Goal: Navigation & Orientation: Find specific page/section

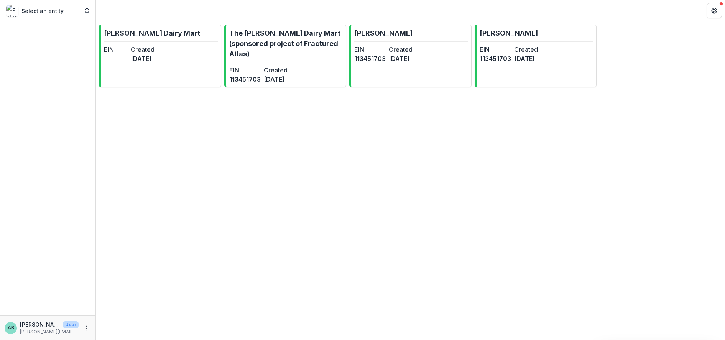
click at [66, 11] on div "Select an entity" at bounding box center [42, 11] width 72 height 12
click at [78, 12] on div "Select an entity" at bounding box center [42, 11] width 72 height 12
click at [88, 11] on icon "Open entity switcher" at bounding box center [87, 11] width 8 height 8
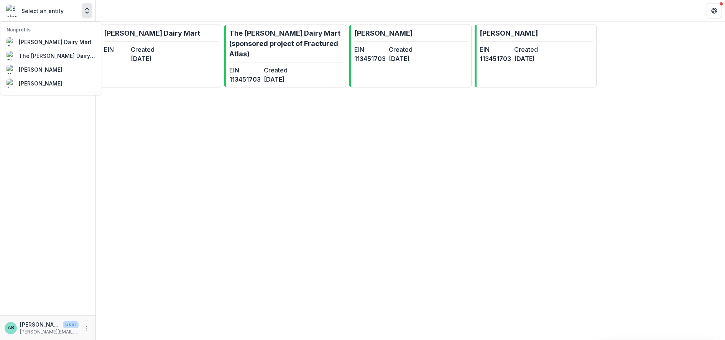
click at [88, 11] on icon "Open entity switcher" at bounding box center [87, 11] width 8 height 8
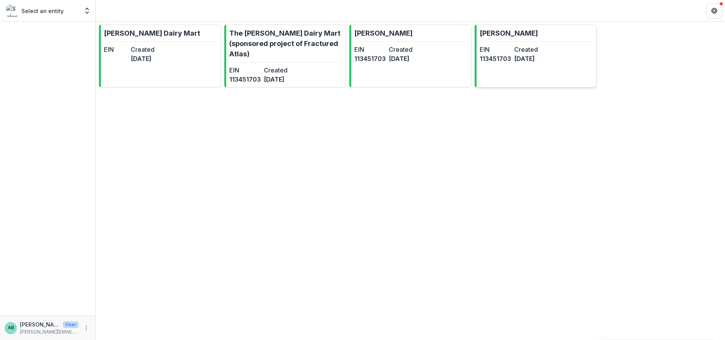
click at [498, 31] on p "[PERSON_NAME]" at bounding box center [509, 33] width 58 height 10
click at [289, 59] on link "The [PERSON_NAME] Dairy Mart (sponsored project of Fractured Atlas) EIN [US_EMP…" at bounding box center [285, 56] width 122 height 63
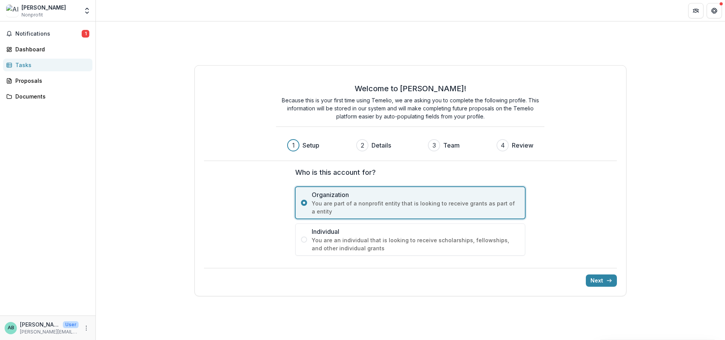
click at [79, 8] on div "[PERSON_NAME] Nonprofit Nonprofits [PERSON_NAME] Dairy Mart The [PERSON_NAME] D…" at bounding box center [47, 10] width 89 height 15
click at [45, 8] on div "[PERSON_NAME]" at bounding box center [43, 7] width 44 height 8
click at [97, 13] on header at bounding box center [410, 10] width 629 height 21
click at [76, 8] on div "[PERSON_NAME] Nonprofit" at bounding box center [42, 10] width 72 height 15
click at [86, 9] on polyline "Open entity switcher" at bounding box center [87, 9] width 3 height 2
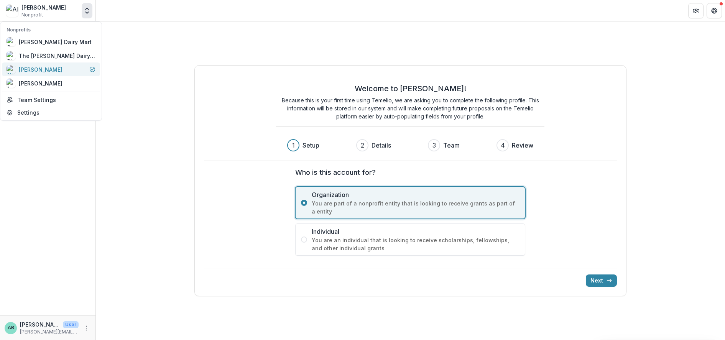
click at [52, 71] on div "[PERSON_NAME]" at bounding box center [41, 70] width 44 height 8
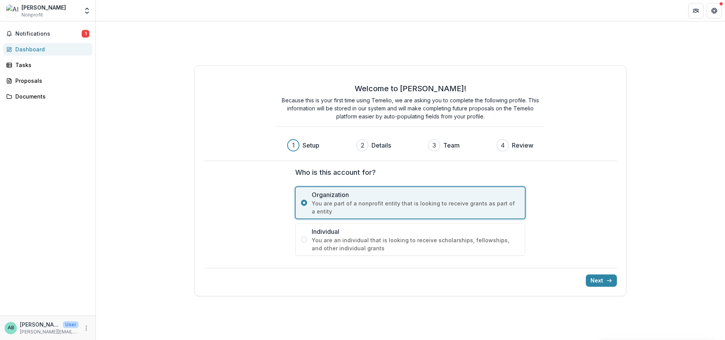
click at [78, 18] on div "Ali Reza Dorriz Nonprofit Nonprofits Crenshaw Dairy Mart The Crenshaw Dairy Mar…" at bounding box center [47, 10] width 89 height 15
click at [79, 13] on div "Ali Reza Dorriz Nonprofit Nonprofits Crenshaw Dairy Mart The Crenshaw Dairy Mar…" at bounding box center [47, 10] width 89 height 15
click at [91, 7] on button "Open entity switcher" at bounding box center [87, 10] width 11 height 15
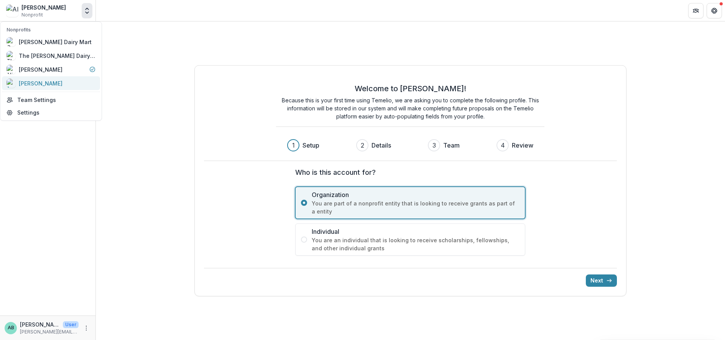
click at [60, 77] on link "[PERSON_NAME]" at bounding box center [51, 83] width 98 height 14
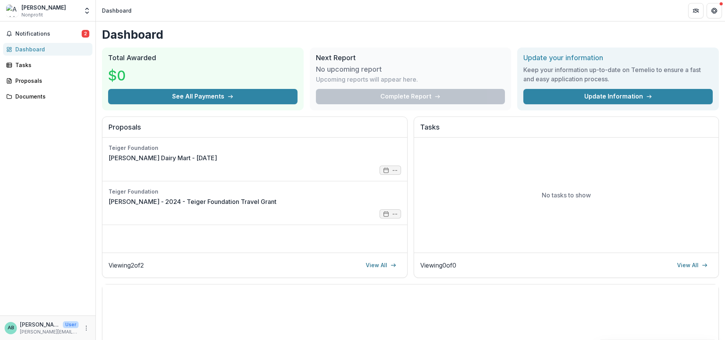
click at [72, 11] on div "Ashley Blakeney Nonprofit" at bounding box center [42, 10] width 72 height 15
click at [78, 10] on div "Ashley Blakeney Nonprofit" at bounding box center [42, 10] width 72 height 15
click at [86, 8] on icon "Open entity switcher" at bounding box center [87, 11] width 8 height 8
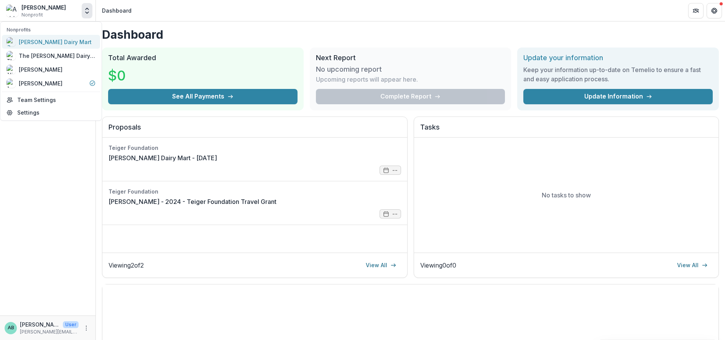
click at [61, 39] on div "[PERSON_NAME] Dairy Mart" at bounding box center [55, 42] width 73 height 8
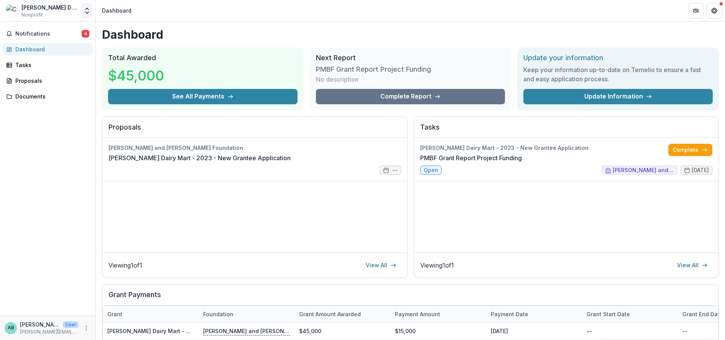
click at [84, 10] on icon "Open entity switcher" at bounding box center [87, 11] width 8 height 8
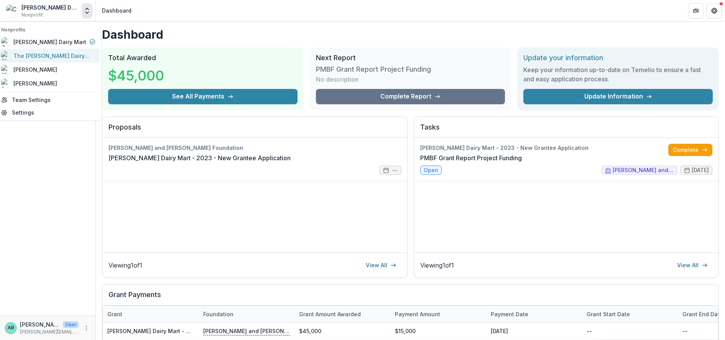
click at [61, 54] on div "The [PERSON_NAME] Dairy Mart (sponsored project of Fractured Atlas)" at bounding box center [51, 56] width 77 height 8
